Goal: Task Accomplishment & Management: Manage account settings

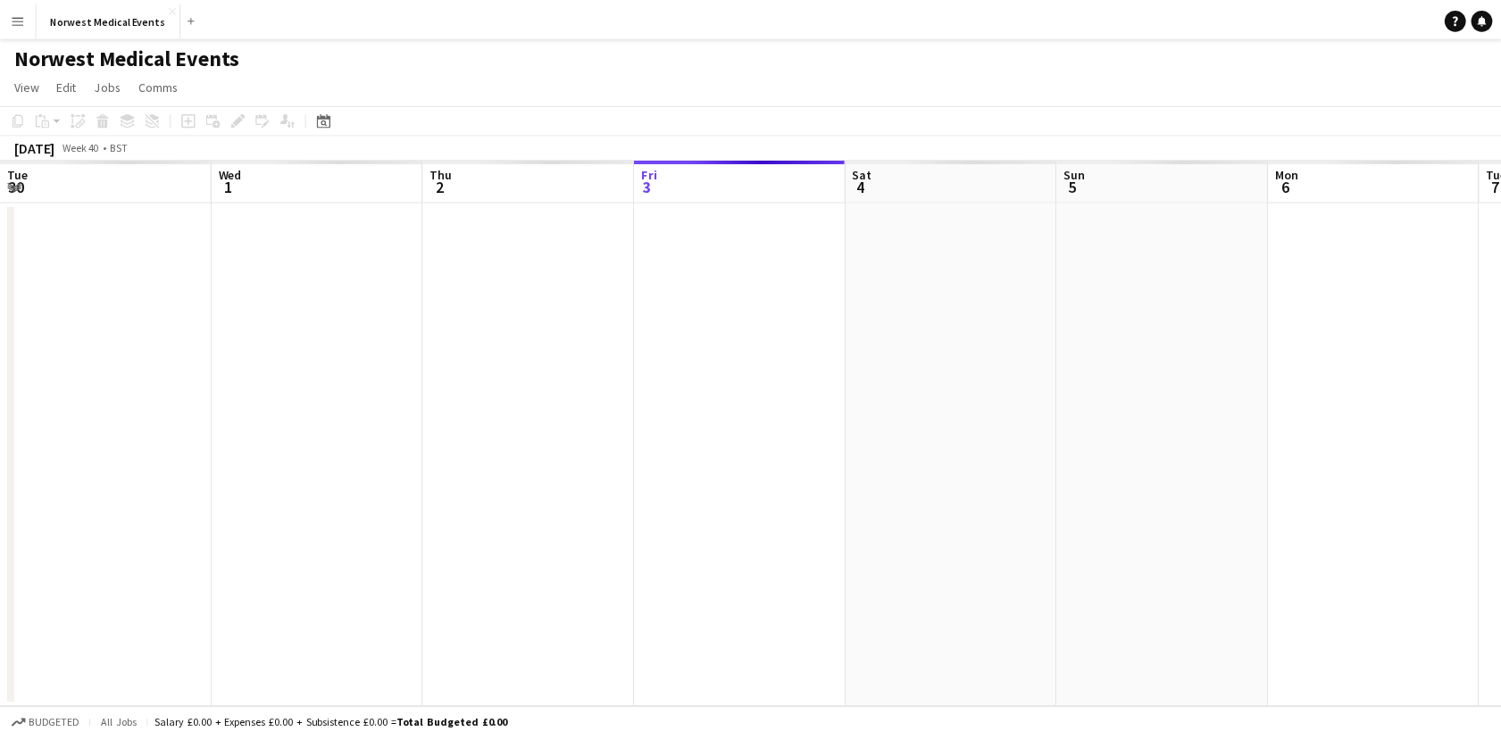
scroll to position [0, 427]
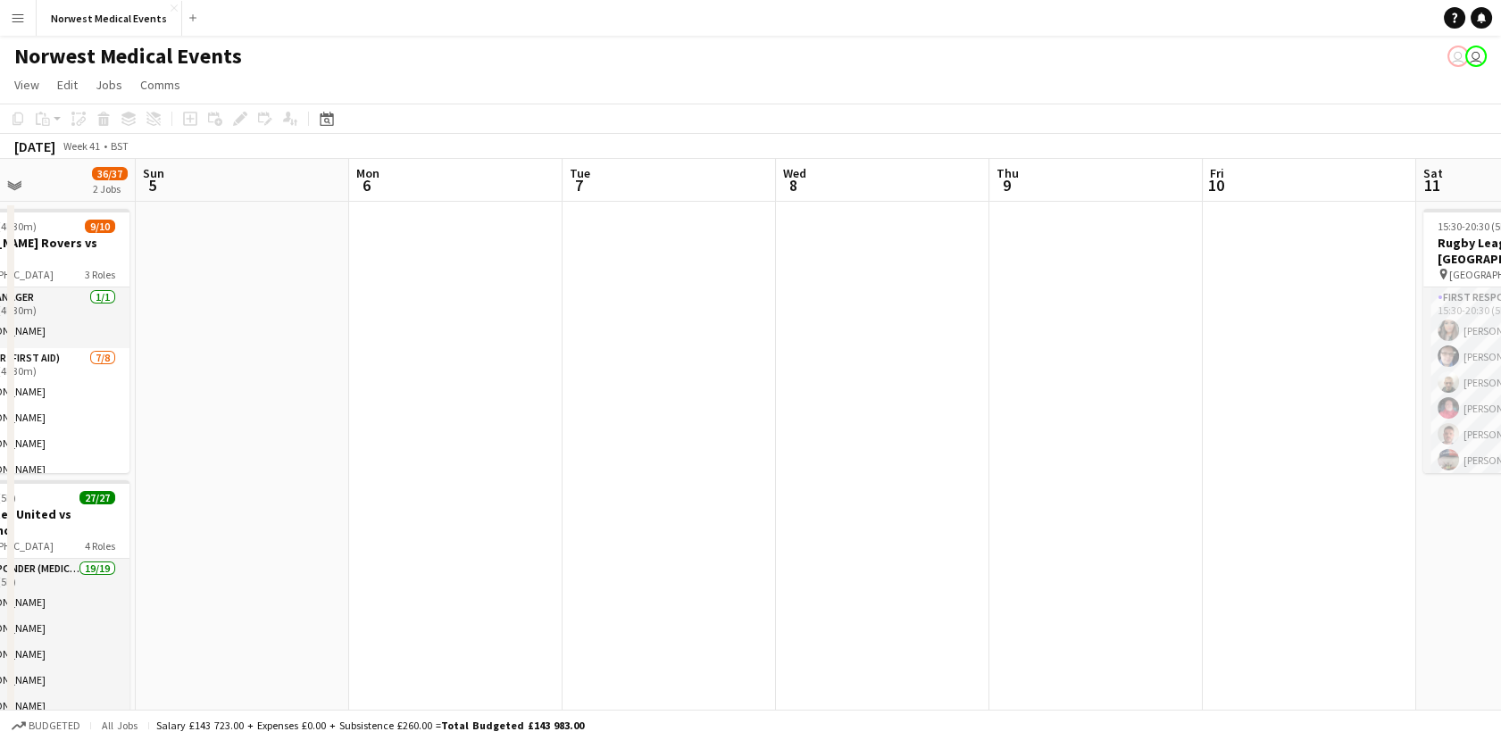
drag, startPoint x: 1323, startPoint y: 396, endPoint x: 803, endPoint y: 453, distance: 522.6
click at [390, 453] on app-calendar-viewport "Thu 2 Fri 3 Sat 4 36/37 2 Jobs Sun 5 Mon 6 Tue 7 Wed 8 Thu 9 Fri 10 Sat 11 24/2…" at bounding box center [750, 510] width 1501 height 703
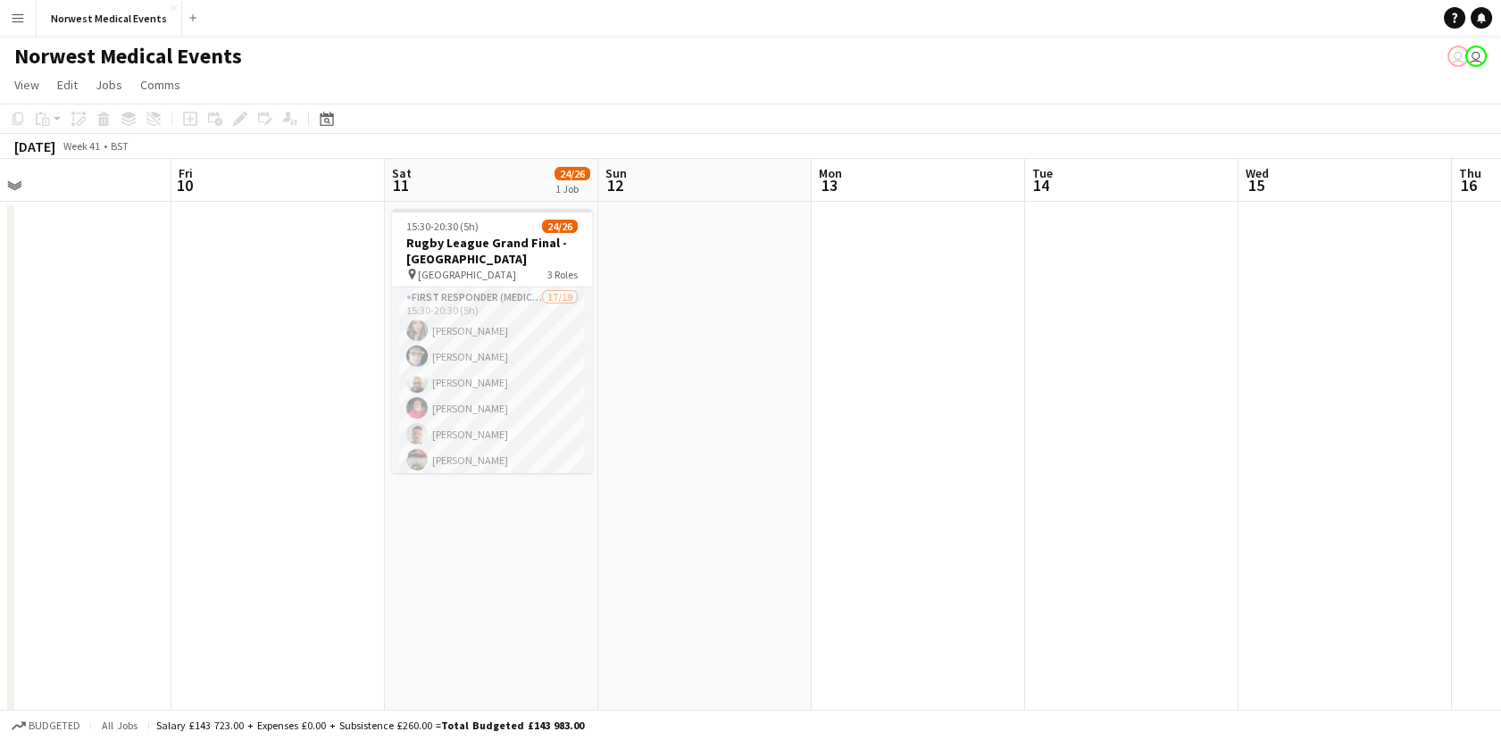
scroll to position [0, 718]
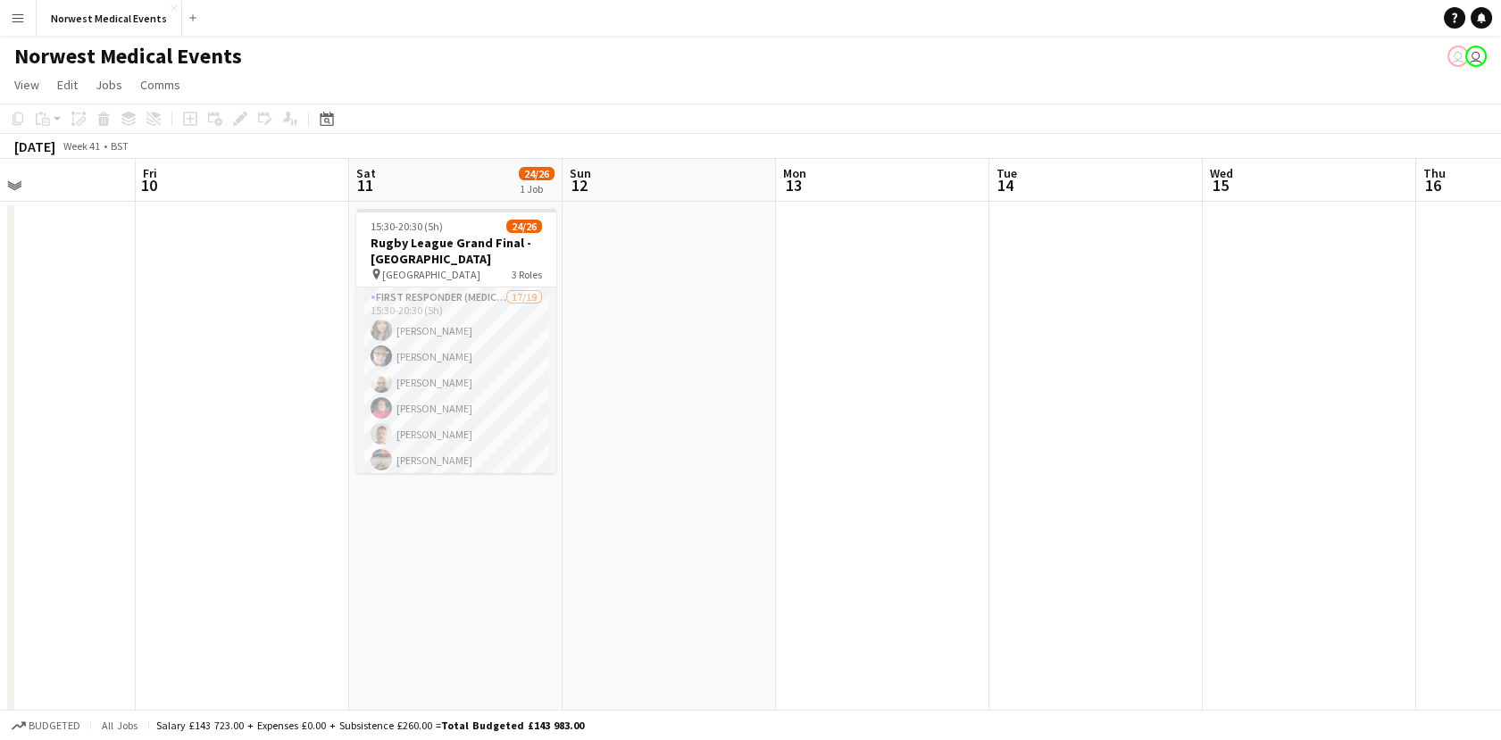
drag, startPoint x: 1422, startPoint y: 505, endPoint x: 784, endPoint y: 482, distance: 638.7
click at [784, 482] on app-calendar-viewport "Mon 6 Tue 7 Wed 8 Thu 9 Fri 10 Sat 11 24/26 1 Job Sun 12 Mon 13 Tue 14 Wed 15 T…" at bounding box center [750, 510] width 1501 height 703
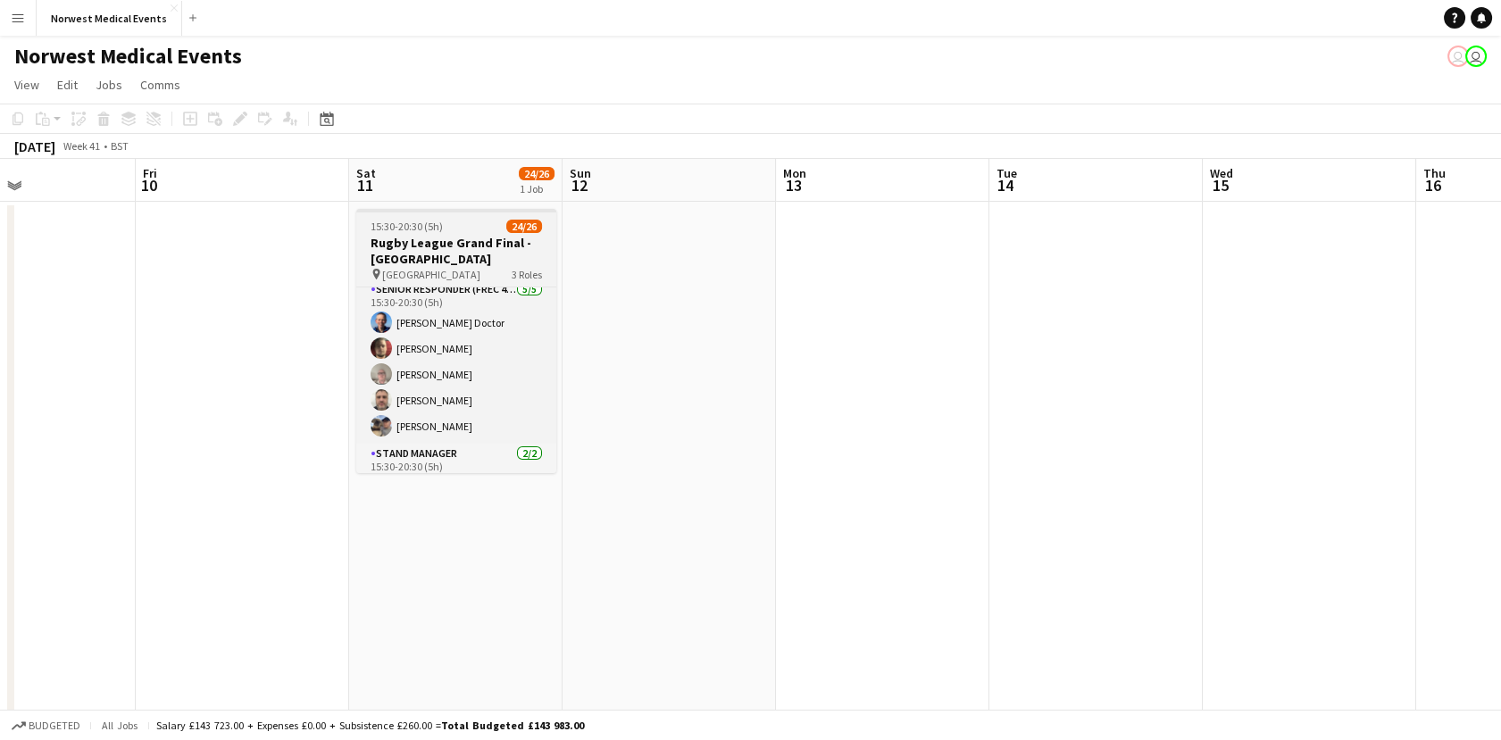
scroll to position [521, 0]
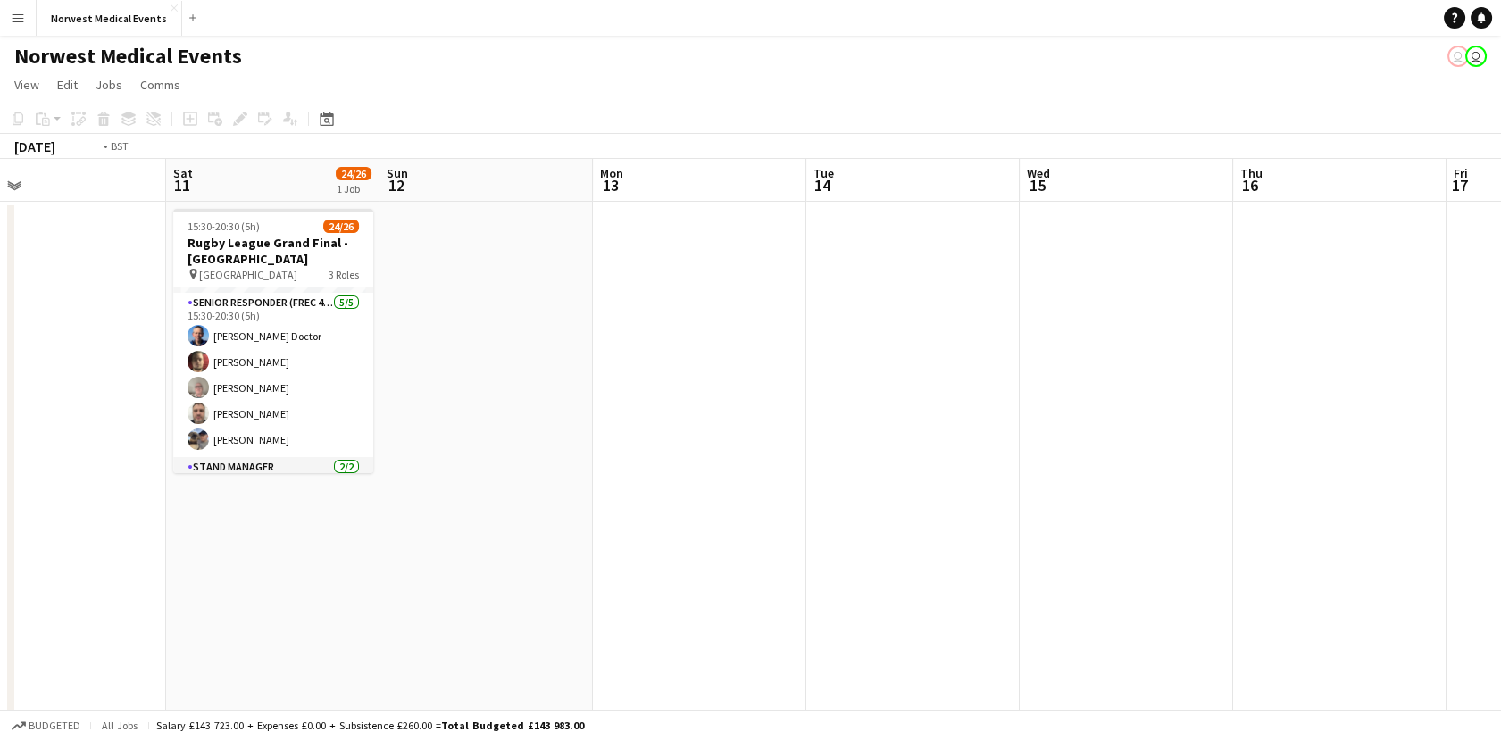
drag, startPoint x: 1134, startPoint y: 420, endPoint x: 43, endPoint y: 515, distance: 1095.1
click at [43, 518] on app-calendar-viewport "Mon 6 Tue 7 Wed 8 Thu 9 Fri 10 Sat 11 24/26 1 Job Sun 12 Mon 13 Tue 14 Wed 15 T…" at bounding box center [750, 510] width 1501 height 703
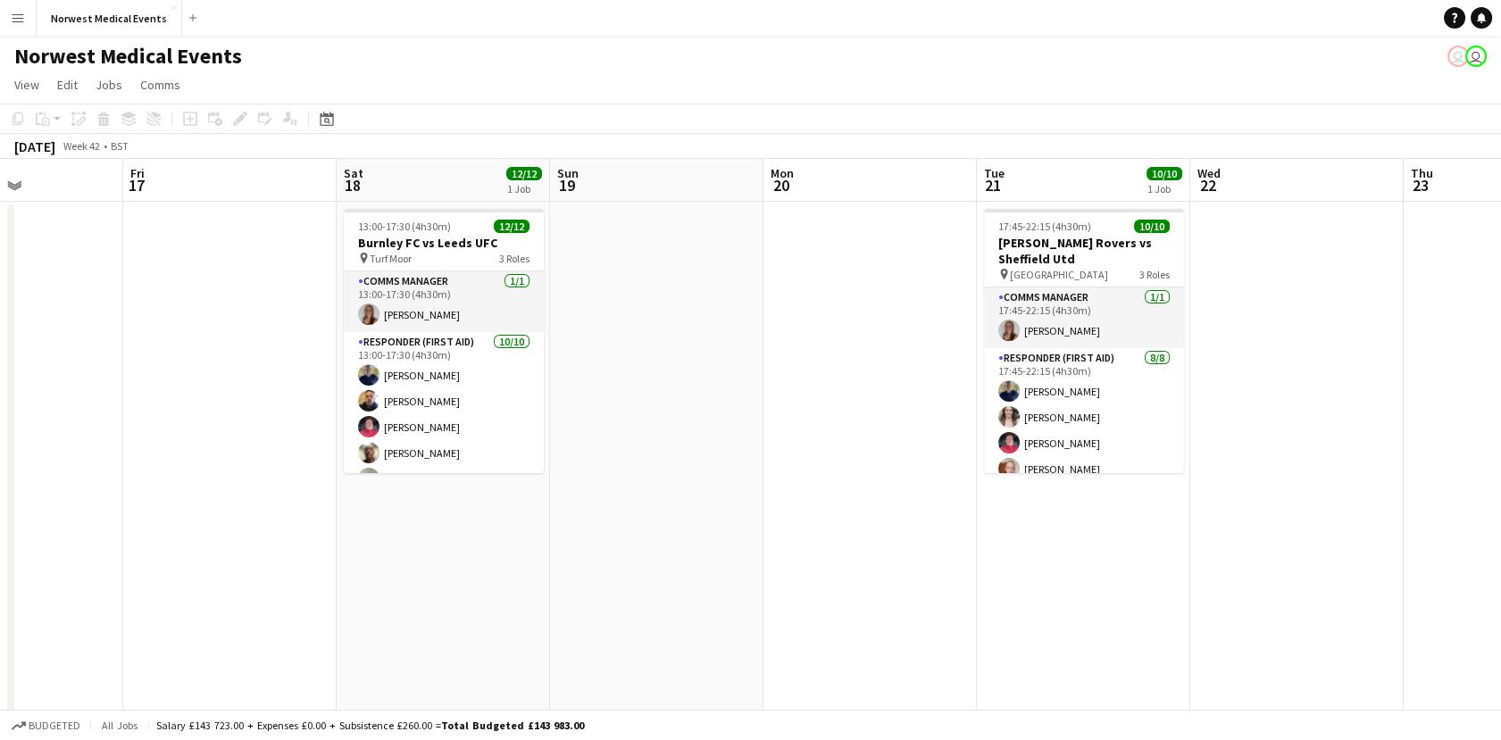
drag, startPoint x: 1093, startPoint y: 424, endPoint x: 678, endPoint y: 464, distance: 417.0
click at [678, 464] on app-calendar-viewport "Tue 14 Wed 15 Thu 16 Fri 17 Sat 18 12/12 1 Job Sun 19 Mon 20 Tue 21 10/10 1 Job…" at bounding box center [750, 510] width 1501 height 703
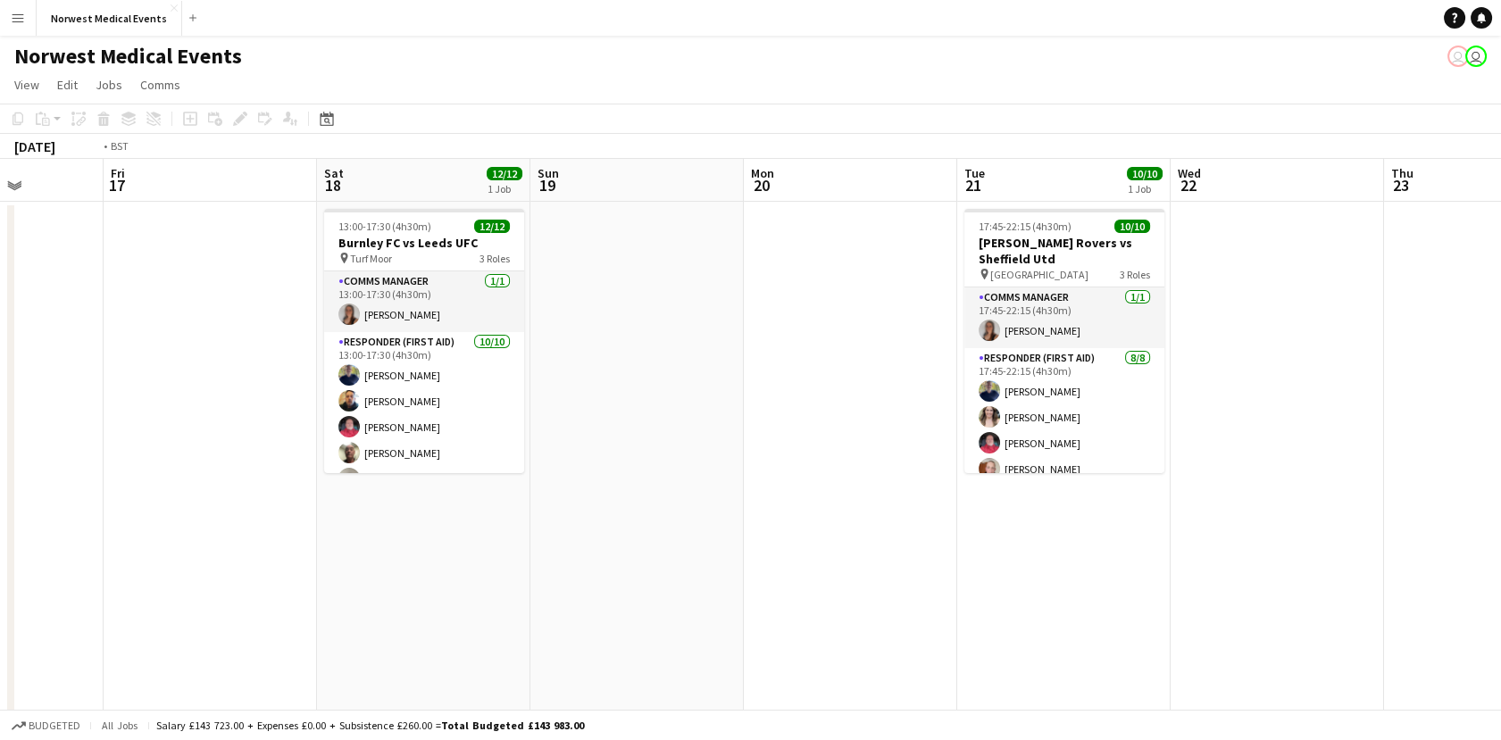
drag, startPoint x: 1212, startPoint y: 502, endPoint x: 319, endPoint y: 495, distance: 893.6
click at [319, 496] on app-calendar-viewport "Tue 14 Wed 15 Thu 16 Fri 17 Sat 18 12/12 1 Job Sun 19 Mon 20 Tue 21 10/10 1 Job…" at bounding box center [750, 510] width 1501 height 703
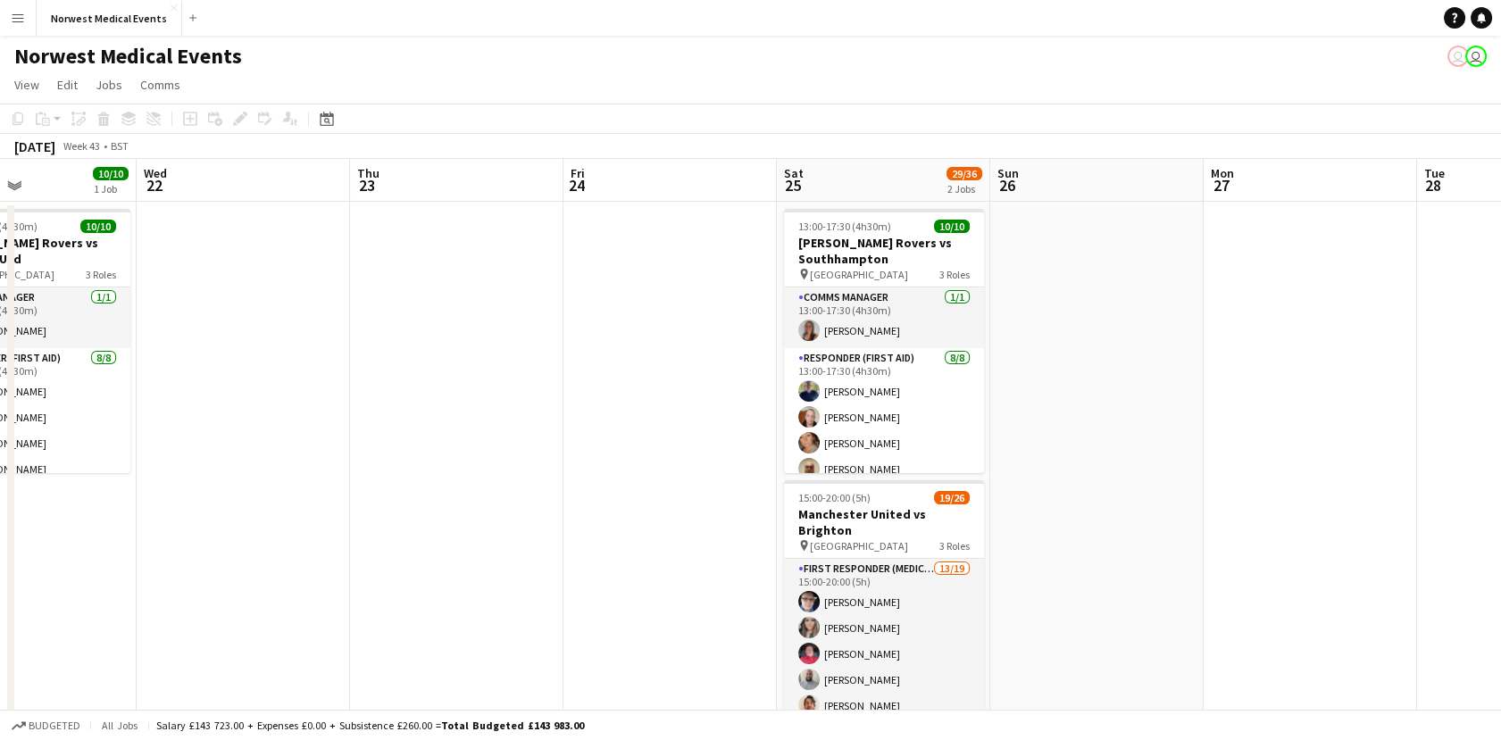
drag, startPoint x: 701, startPoint y: 453, endPoint x: 566, endPoint y: 453, distance: 134.8
click at [566, 453] on app-calendar-viewport "Sat 18 12/12 1 Job Sun 19 Mon 20 Tue 21 10/10 1 Job Wed 22 Thu 23 Fri 24 Sat 25…" at bounding box center [750, 510] width 1501 height 703
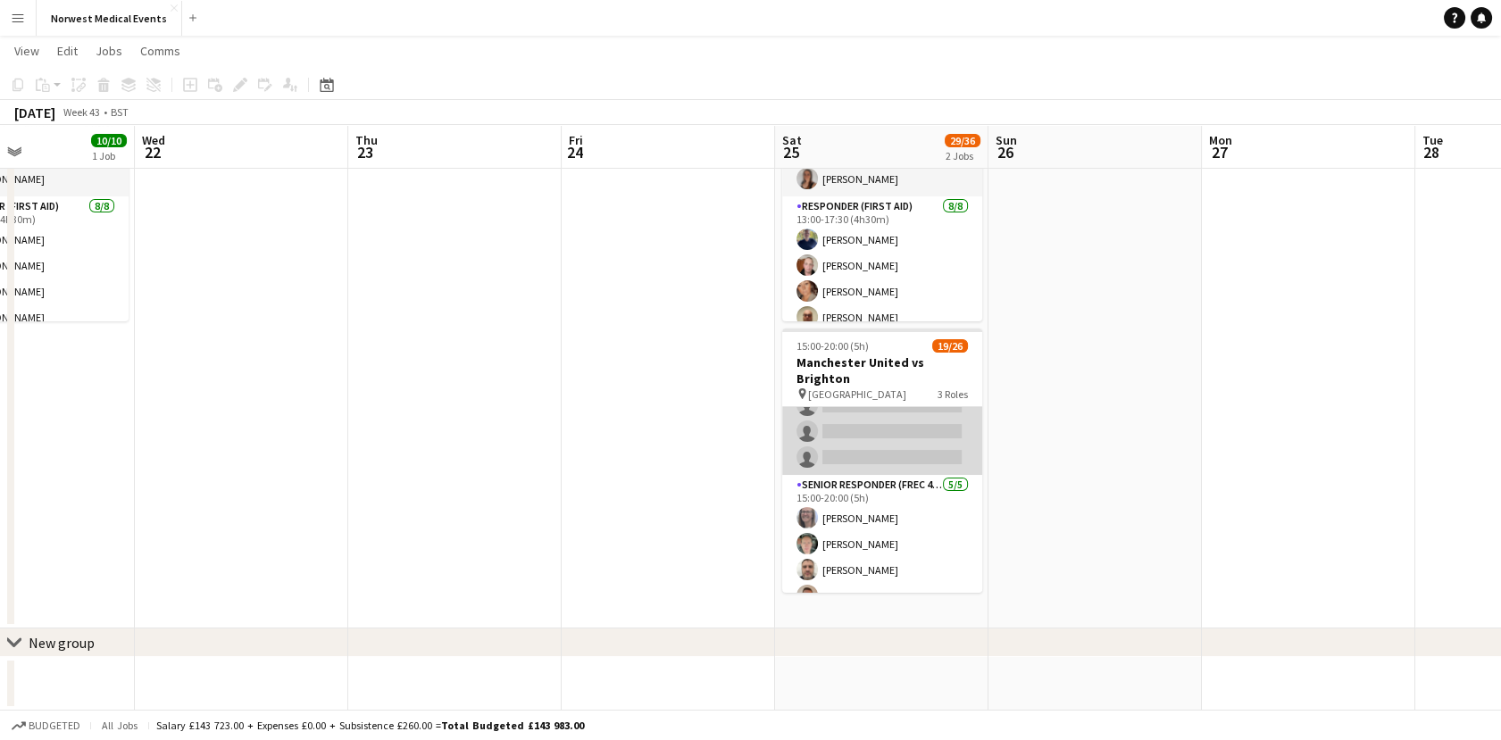
scroll to position [576, 0]
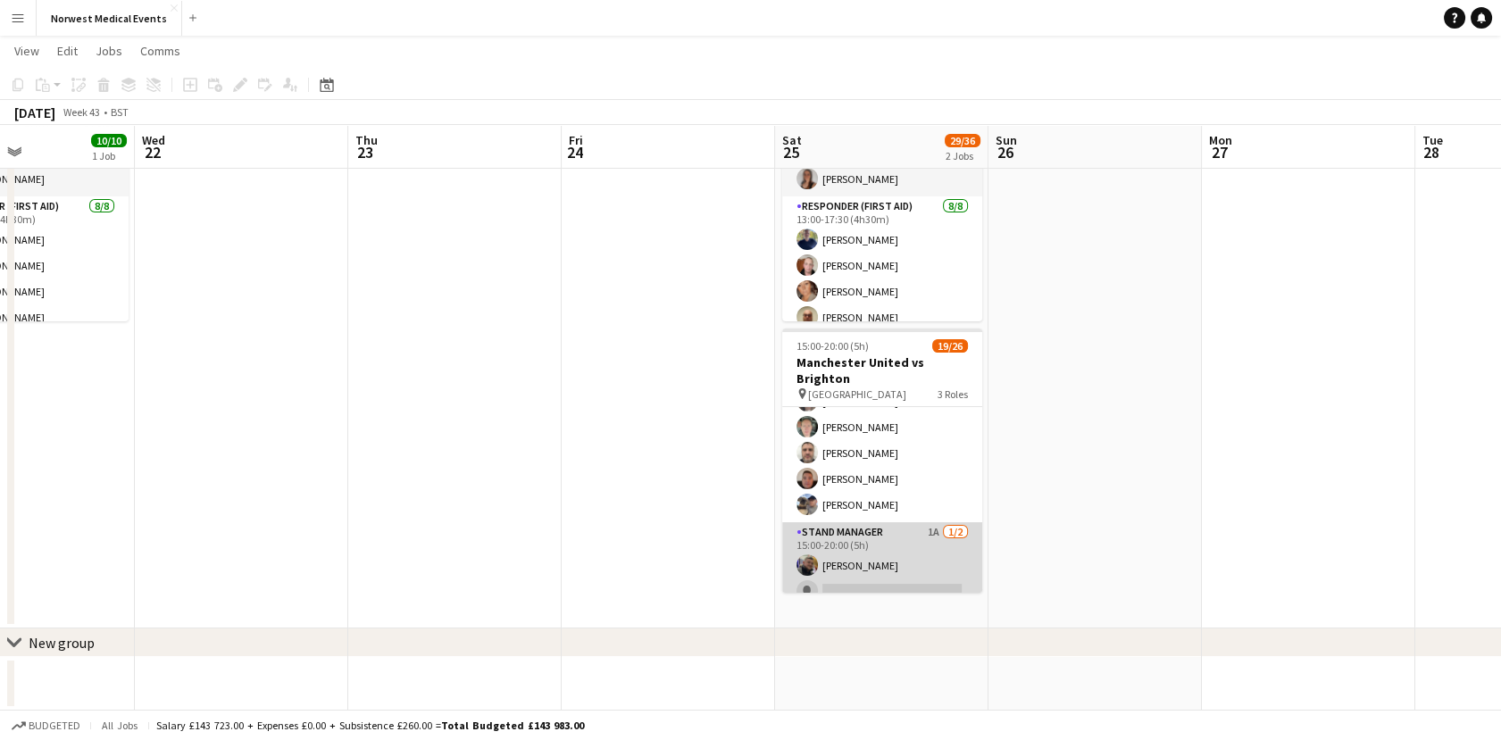
click at [931, 546] on app-card-role "Stand Manager 1A [DATE] 15:00-20:00 (5h) [PERSON_NAME] single-neutral-actions" at bounding box center [882, 565] width 200 height 87
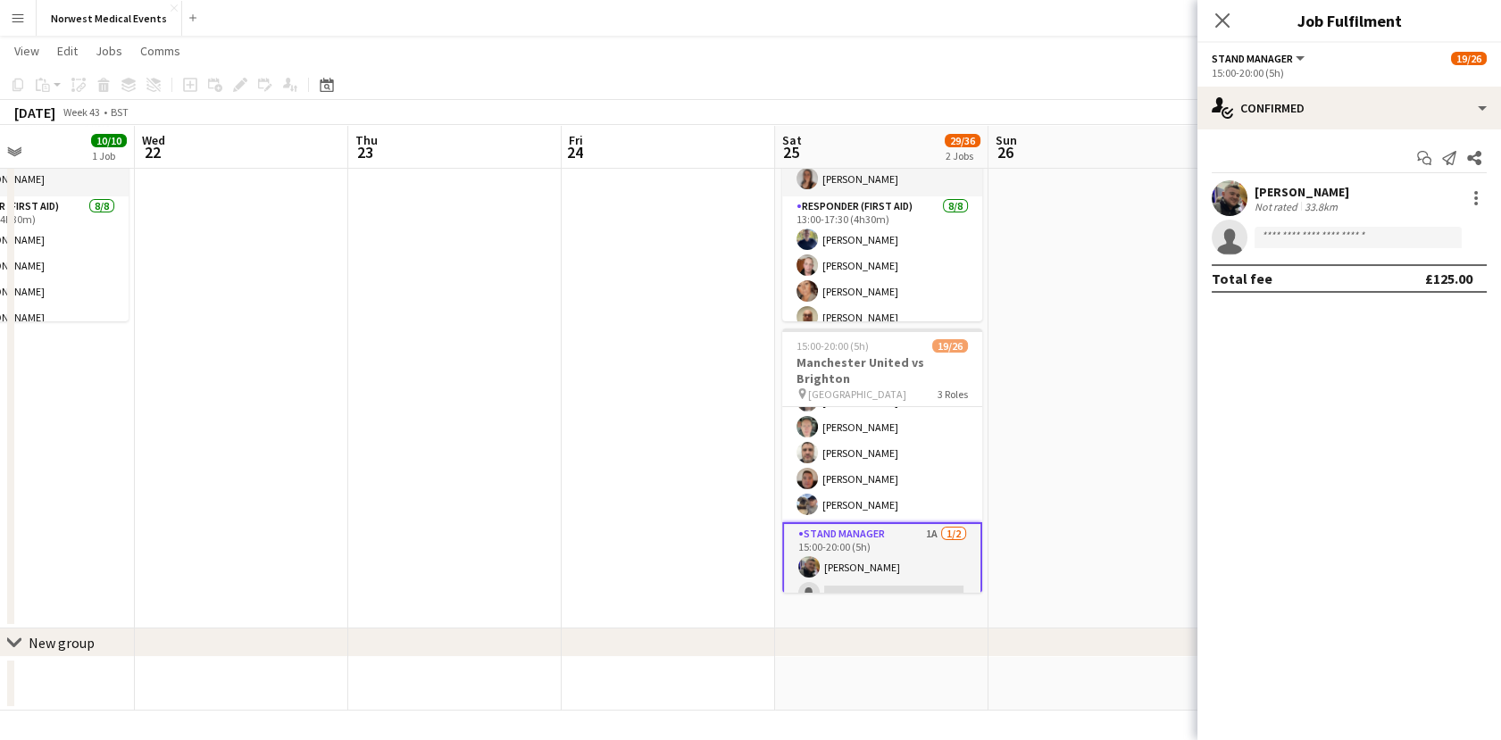
scroll to position [0, 718]
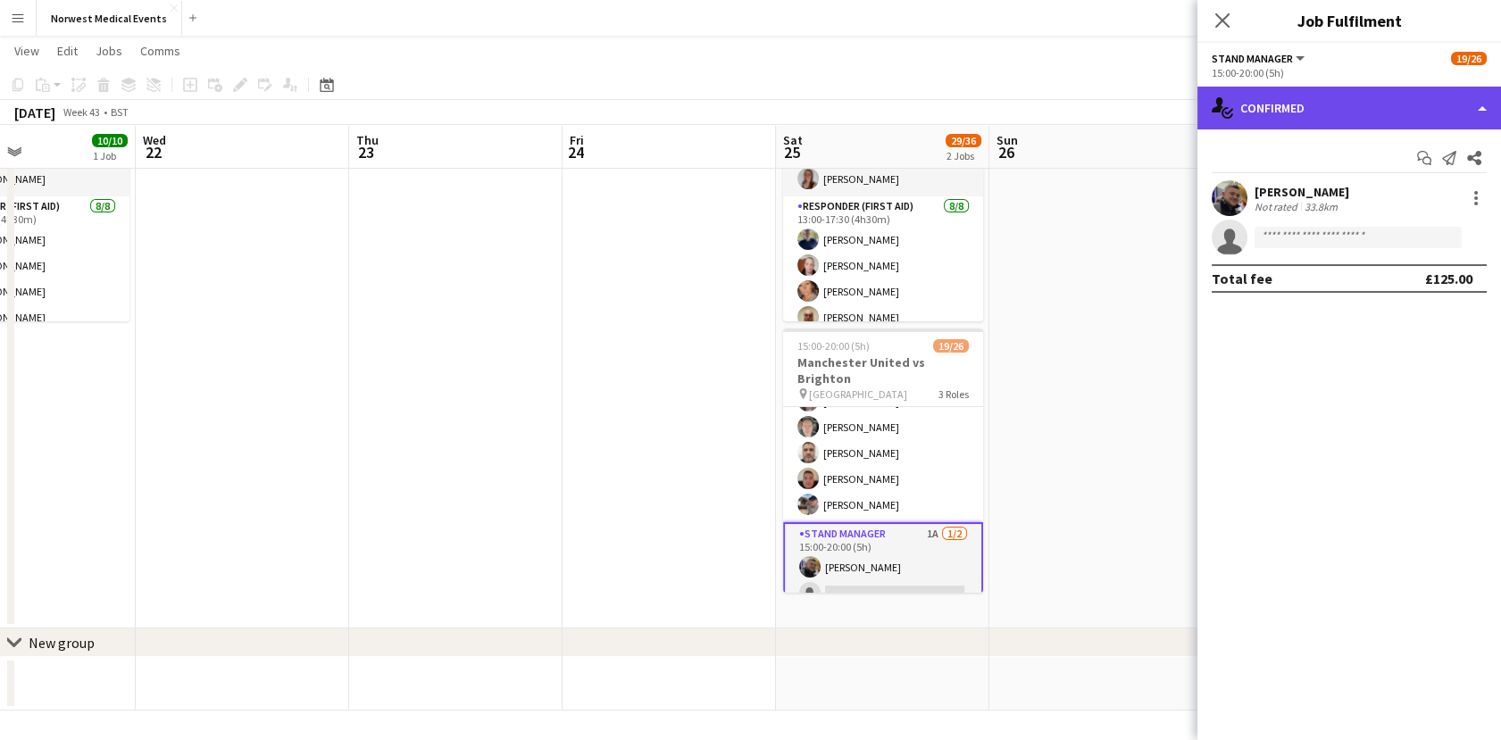
click at [1263, 109] on div "single-neutral-actions-check-2 Confirmed" at bounding box center [1349, 108] width 304 height 43
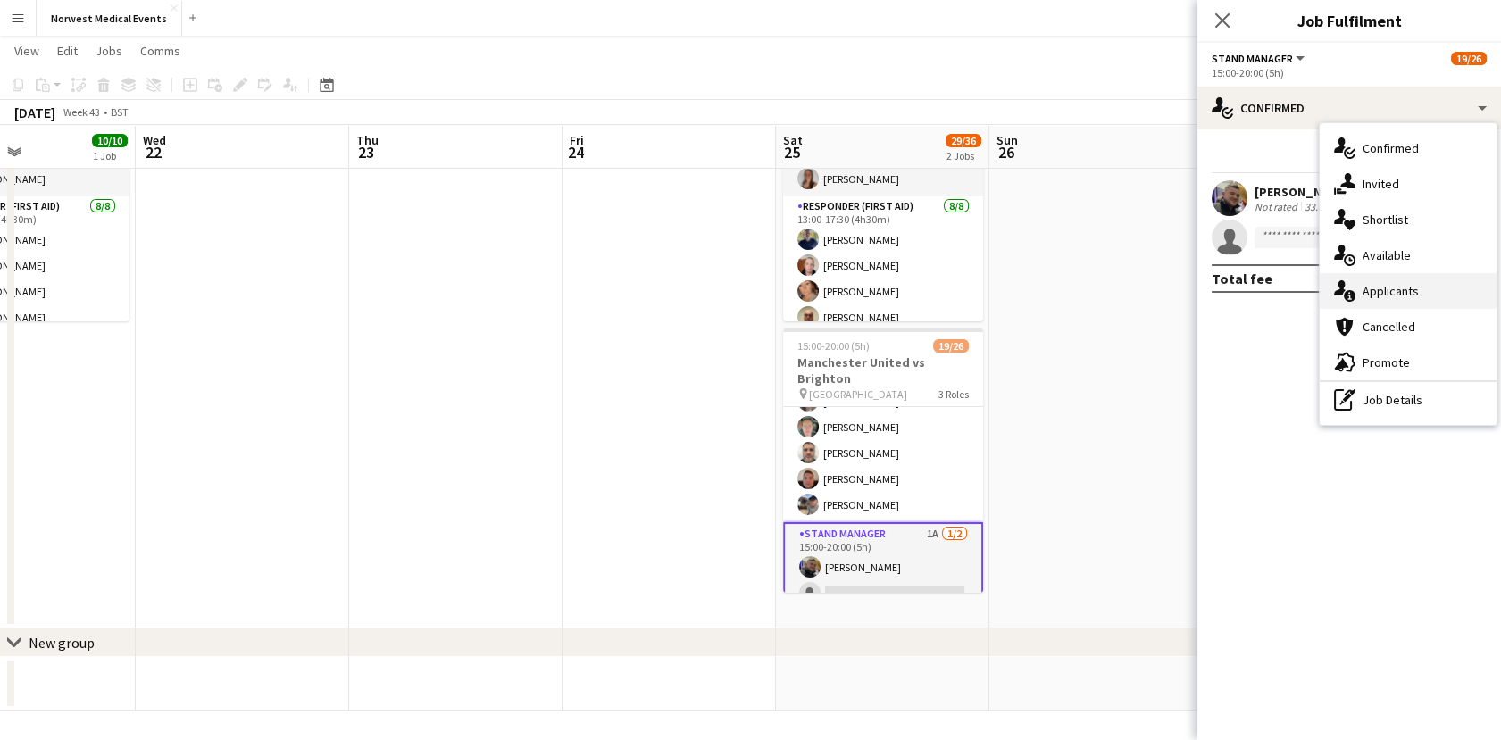
click at [1393, 284] on span "Applicants" at bounding box center [1390, 291] width 56 height 16
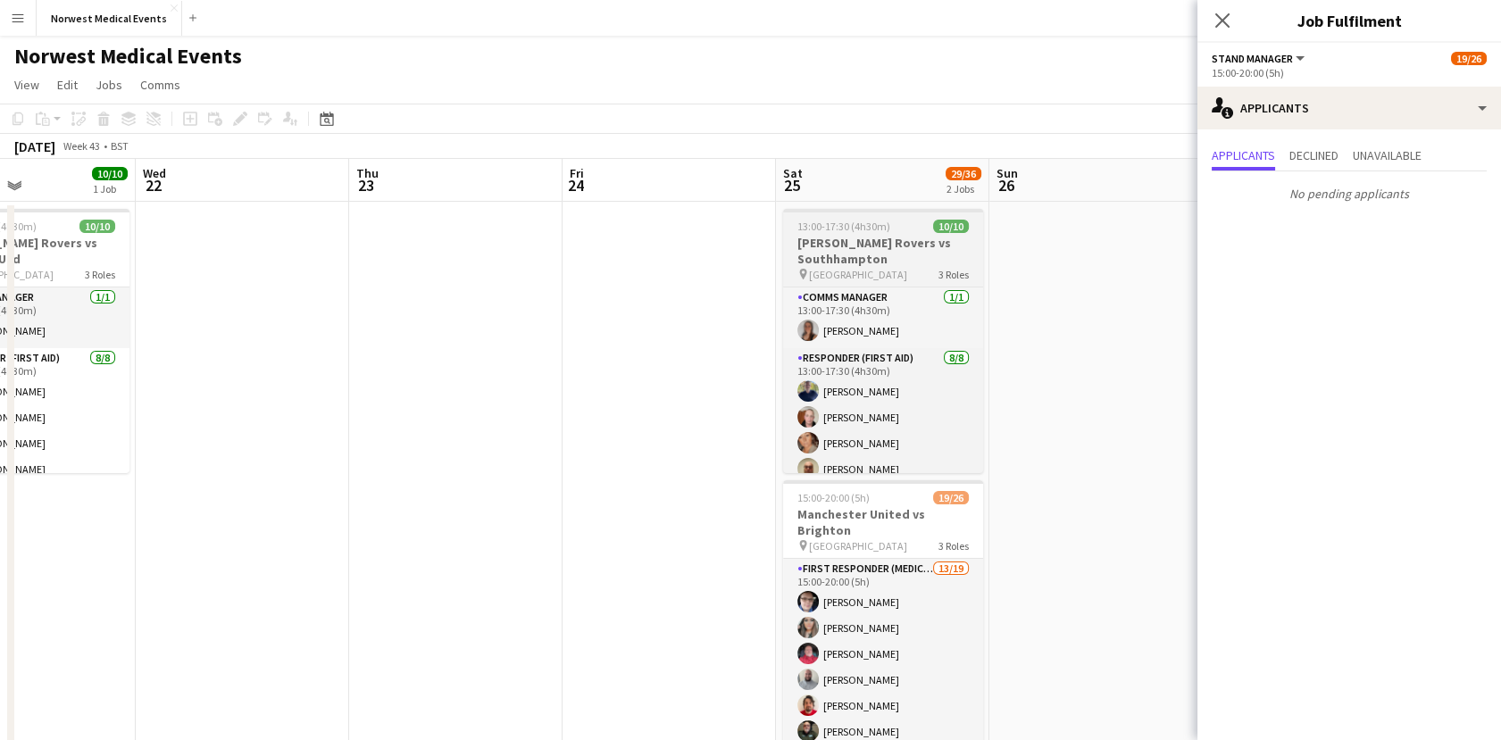
scroll to position [0, 0]
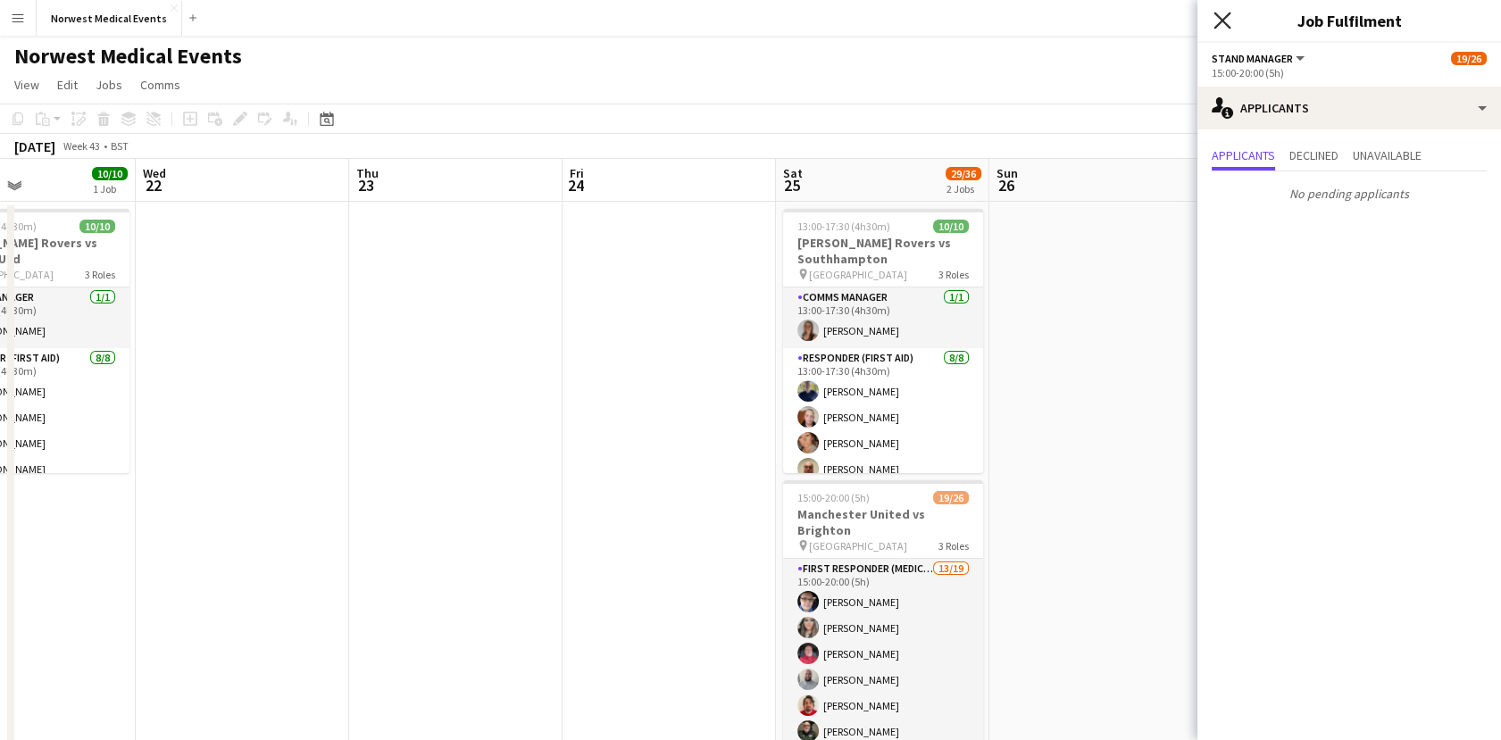
click at [1225, 19] on icon at bounding box center [1221, 20] width 17 height 17
